Goal: Transaction & Acquisition: Purchase product/service

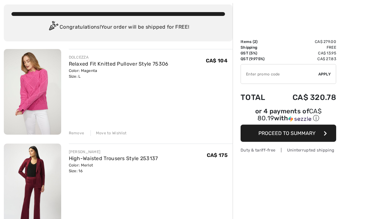
scroll to position [34, 0]
click at [206, 189] on div "JOSEPH RIBKOFF High-Waisted Trousers Style 253137 Color: Merlot Size: 16 Final …" at bounding box center [151, 187] width 164 height 87
click at [158, 166] on div "JOSEPH RIBKOFF High-Waisted Trousers Style 253137 Color: Merlot Size: 16 Final …" at bounding box center [151, 161] width 164 height 25
click at [140, 161] on link "High-Waisted Trousers Style 253137" at bounding box center [113, 158] width 89 height 6
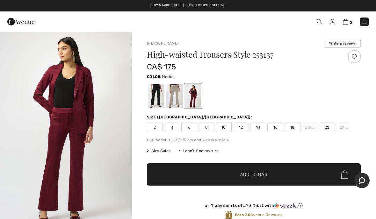
click at [345, 25] on img at bounding box center [345, 22] width 5 height 6
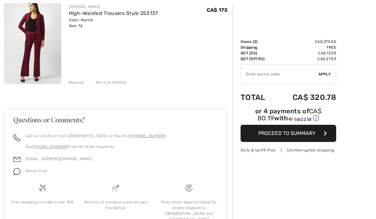
scroll to position [182, 0]
